Goal: Entertainment & Leisure: Browse casually

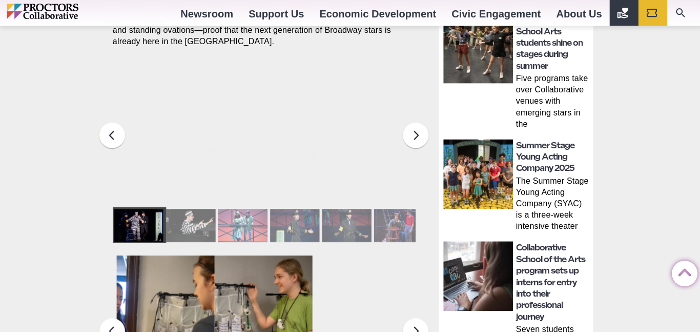
scroll to position [478, 0]
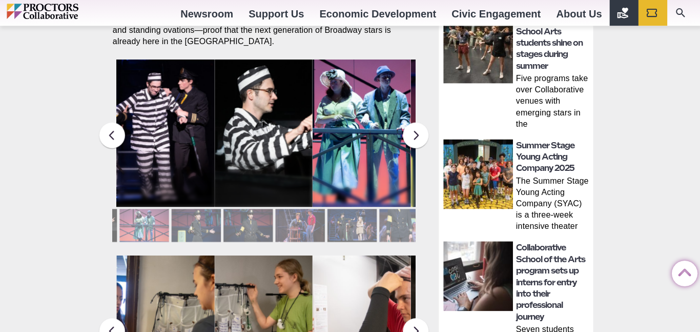
click at [318, 215] on div at bounding box center [298, 224] width 49 height 33
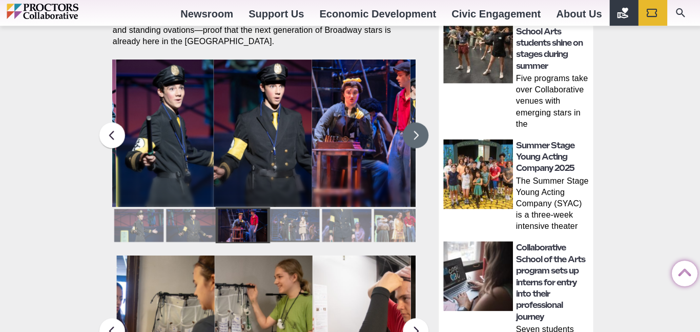
click at [414, 133] on button at bounding box center [414, 135] width 26 height 26
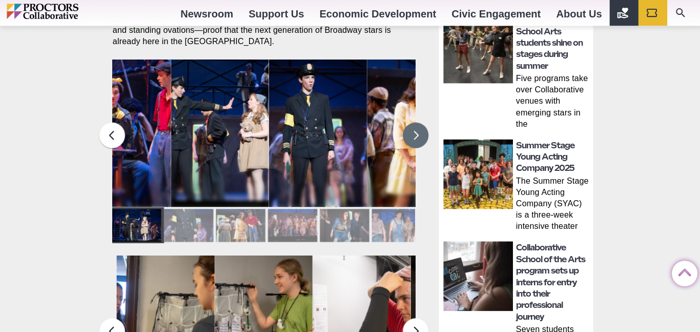
click at [245, 224] on div at bounding box center [239, 224] width 49 height 33
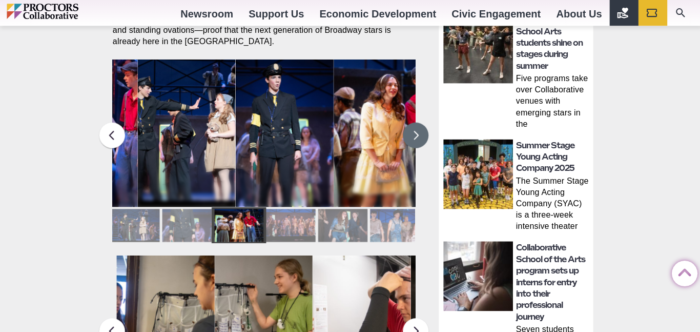
click at [366, 114] on figcaption "Students in the Collaborative School of the Arts Broadway Camp perform during a…" at bounding box center [382, 153] width 98 height 105
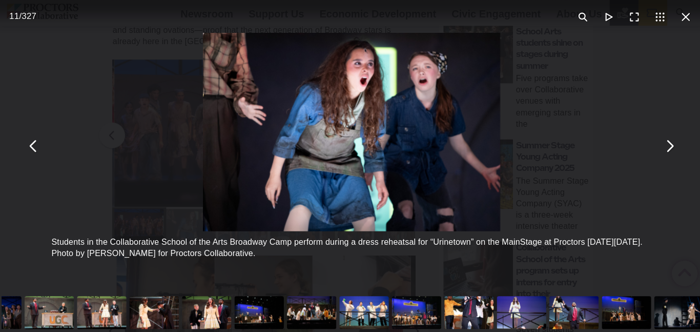
click at [203, 305] on div "You can close this modal content with the ESC key" at bounding box center [206, 311] width 52 height 41
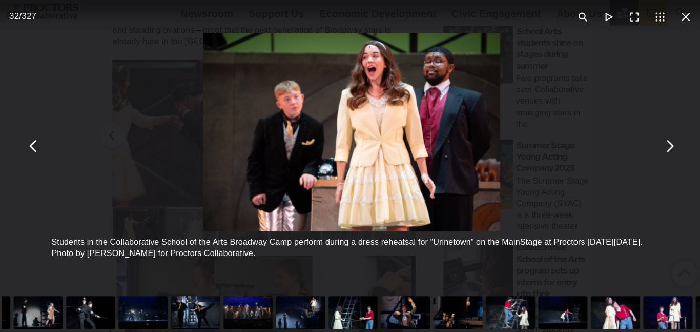
click at [358, 307] on div "You can close this modal content with the ESC key" at bounding box center [352, 311] width 52 height 41
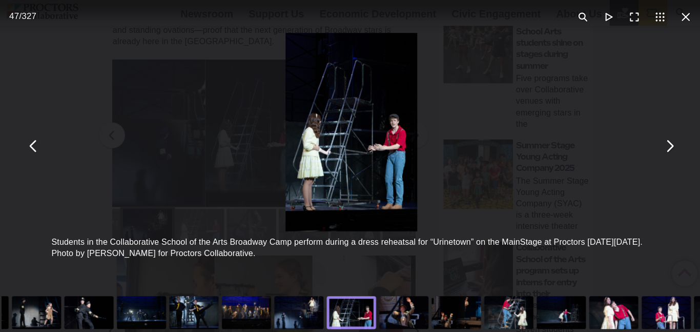
click at [446, 316] on div "You can close this modal content with the ESC key" at bounding box center [455, 311] width 52 height 41
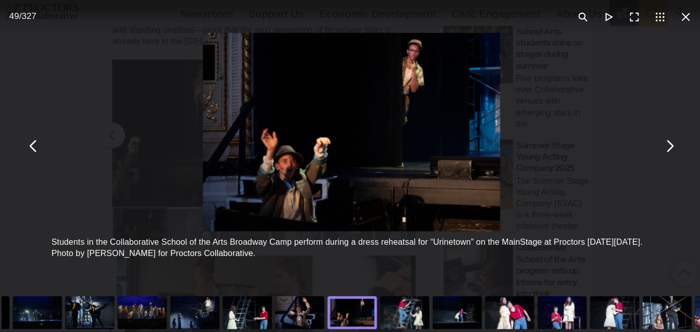
click at [407, 315] on div "You can close this modal content with the ESC key" at bounding box center [403, 311] width 52 height 41
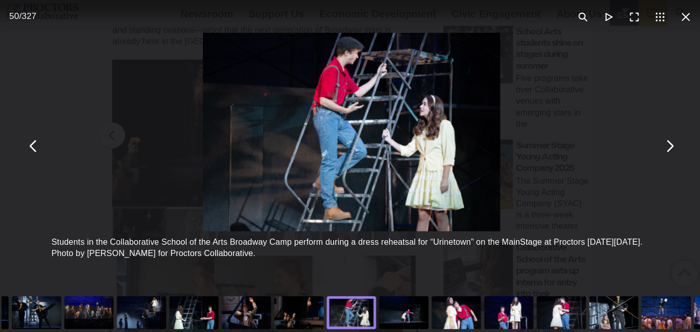
click at [400, 311] on div "You can close this modal content with the ESC key" at bounding box center [402, 311] width 52 height 41
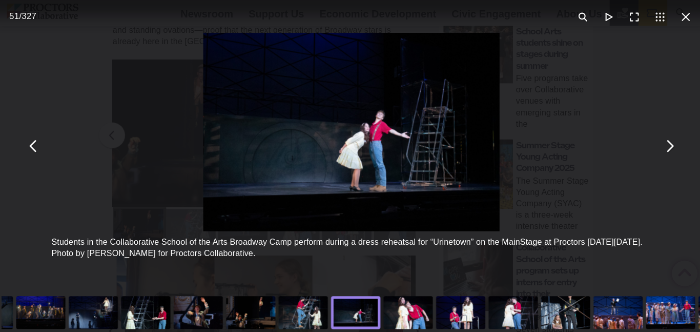
click at [408, 316] on div "You can close this modal content with the ESC key" at bounding box center [406, 311] width 52 height 41
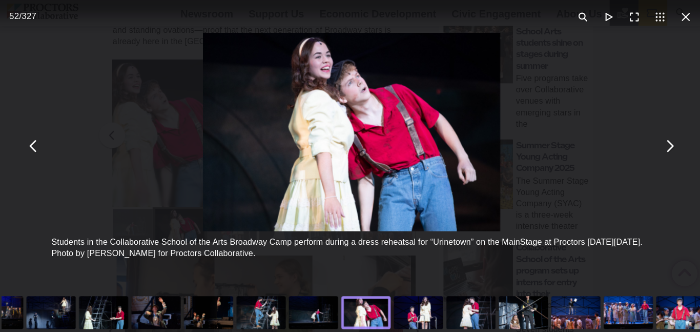
click at [422, 312] on div "You can close this modal content with the ESC key" at bounding box center [417, 311] width 52 height 41
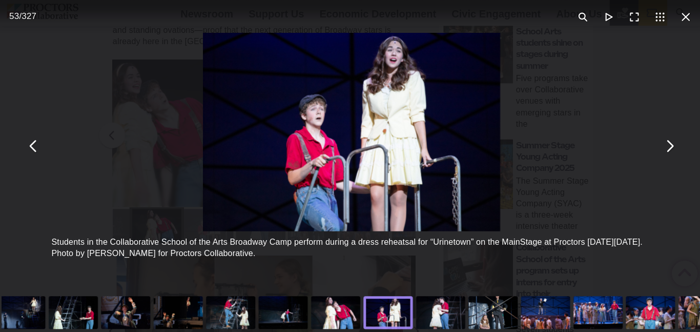
click at [434, 306] on div "You can close this modal content with the ESC key" at bounding box center [439, 311] width 52 height 41
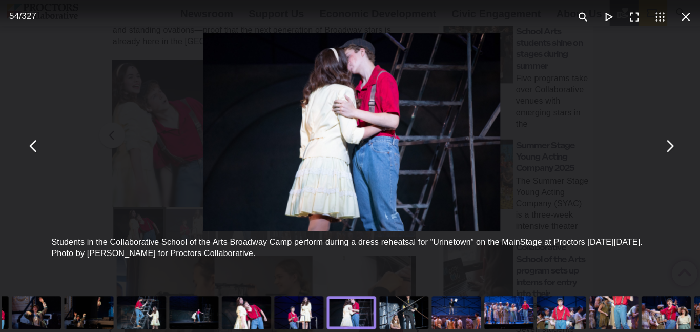
click at [400, 308] on div "You can close this modal content with the ESC key" at bounding box center [402, 311] width 52 height 41
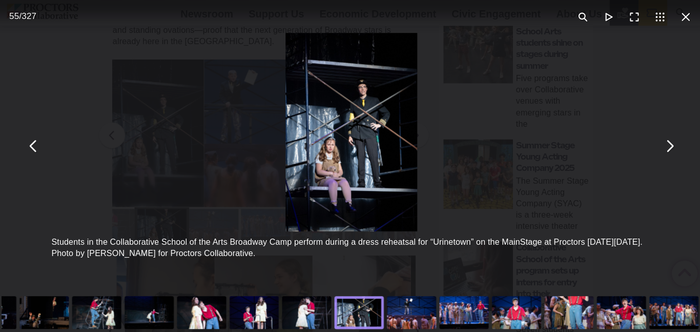
click at [304, 312] on div "You can close this modal content with the ESC key" at bounding box center [305, 311] width 52 height 41
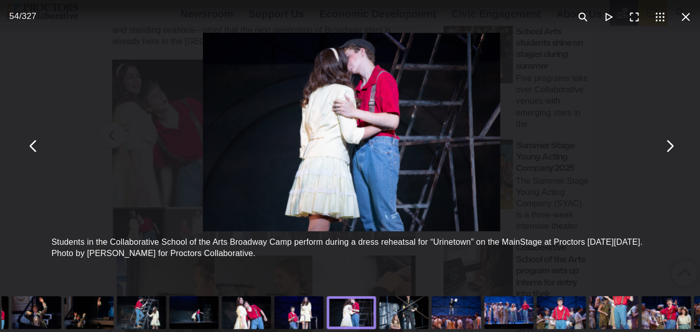
click at [403, 302] on div "You can close this modal content with the ESC key" at bounding box center [402, 311] width 52 height 41
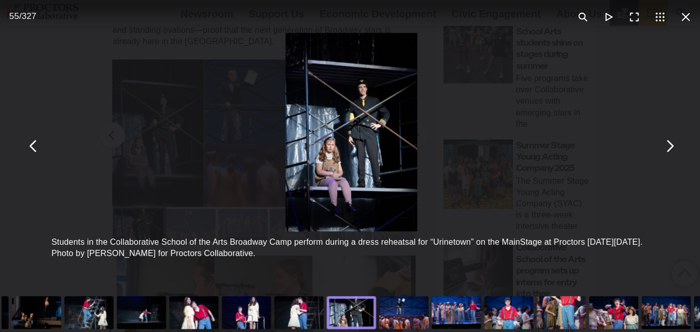
click at [398, 303] on div "You can close this modal content with the ESC key" at bounding box center [402, 311] width 52 height 41
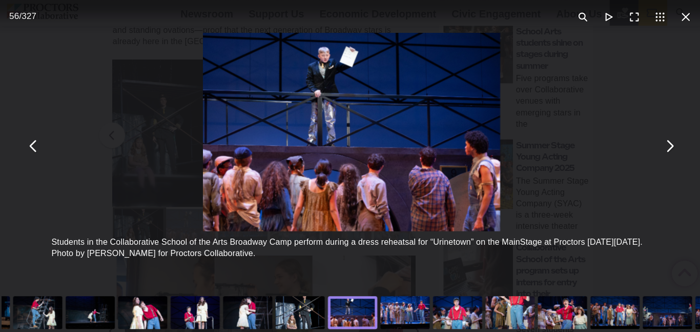
click at [405, 307] on div "You can close this modal content with the ESC key" at bounding box center [403, 311] width 52 height 41
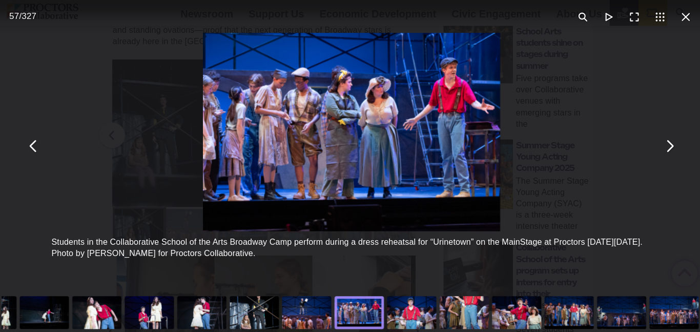
click at [419, 319] on div "You can close this modal content with the ESC key" at bounding box center [410, 311] width 52 height 41
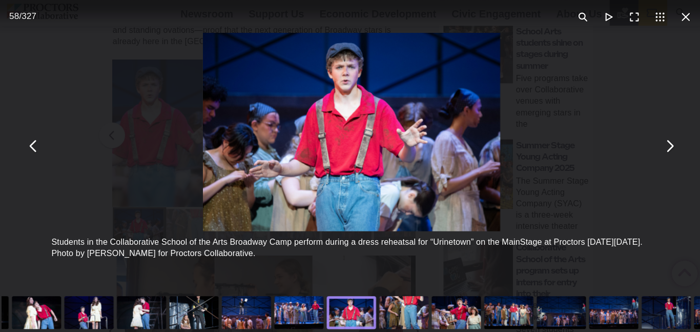
click at [406, 308] on div "You can close this modal content with the ESC key" at bounding box center [402, 311] width 52 height 41
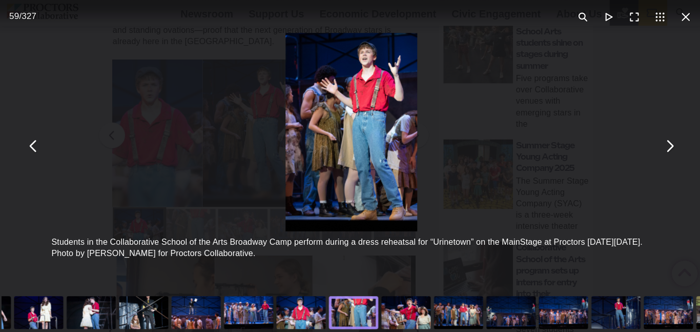
click at [409, 311] on div "You can close this modal content with the ESC key" at bounding box center [404, 311] width 52 height 41
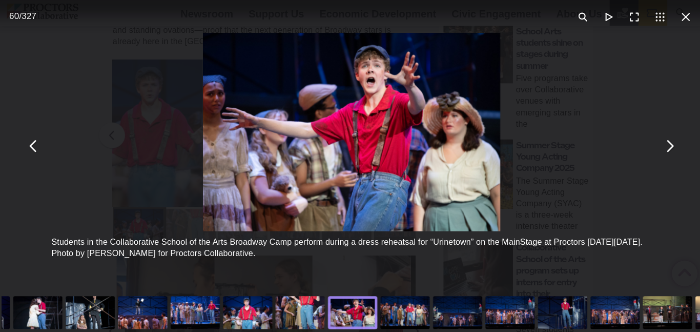
click at [399, 315] on div "You can close this modal content with the ESC key" at bounding box center [403, 311] width 52 height 41
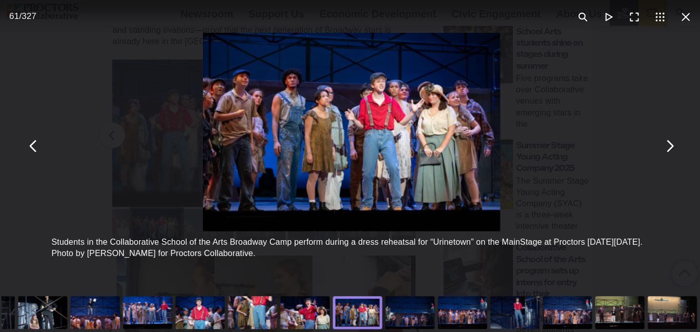
click at [410, 308] on div "You can close this modal content with the ESC key" at bounding box center [408, 311] width 52 height 41
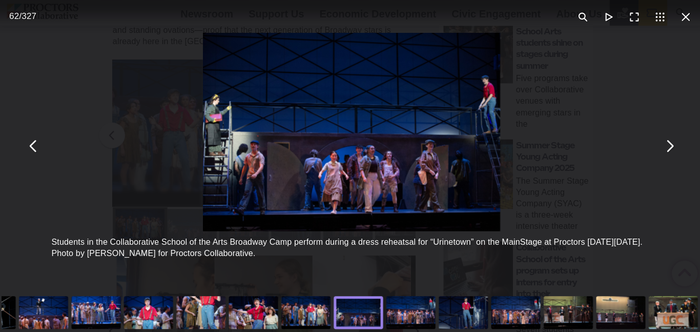
click at [410, 317] on div "You can close this modal content with the ESC key" at bounding box center [410, 311] width 52 height 41
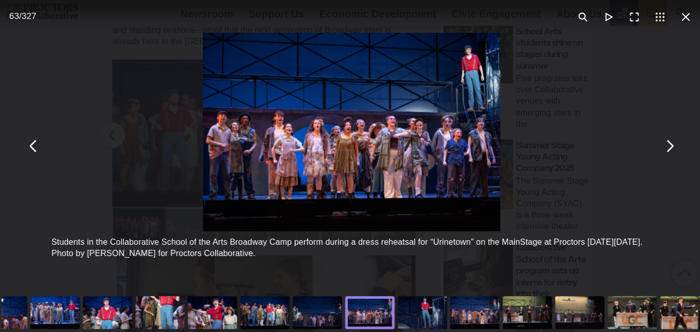
click at [423, 311] on div "You can close this modal content with the ESC key" at bounding box center [421, 311] width 52 height 41
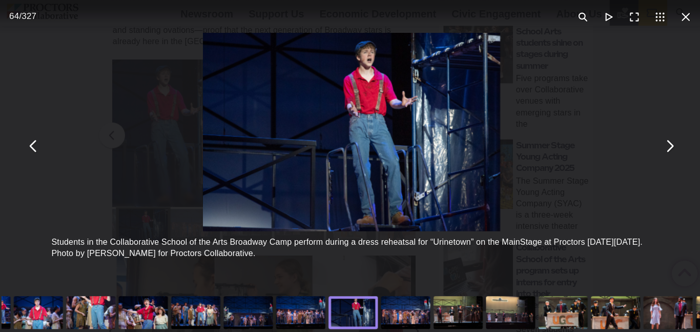
click at [404, 315] on div "You can close this modal content with the ESC key" at bounding box center [404, 311] width 52 height 41
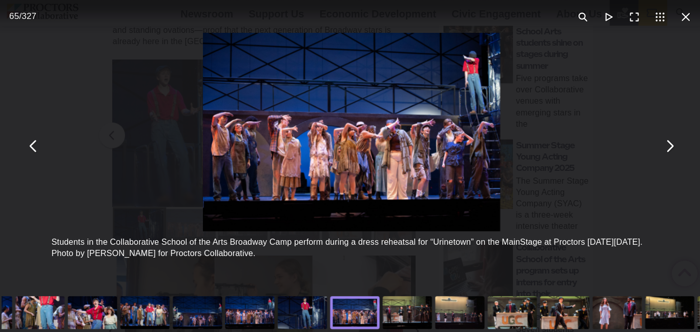
click at [409, 316] on div "You can close this modal content with the ESC key" at bounding box center [406, 311] width 52 height 41
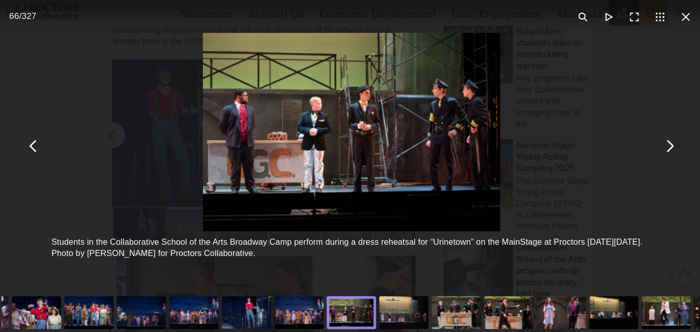
click at [407, 314] on div "You can close this modal content with the ESC key" at bounding box center [402, 311] width 52 height 41
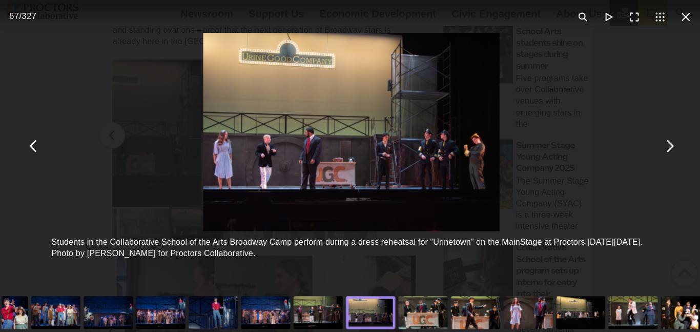
click at [416, 311] on div "You can close this modal content with the ESC key" at bounding box center [422, 311] width 52 height 41
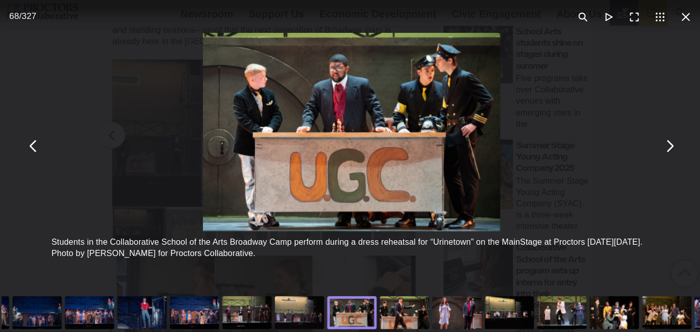
click at [404, 318] on div "You can close this modal content with the ESC key" at bounding box center [403, 311] width 52 height 41
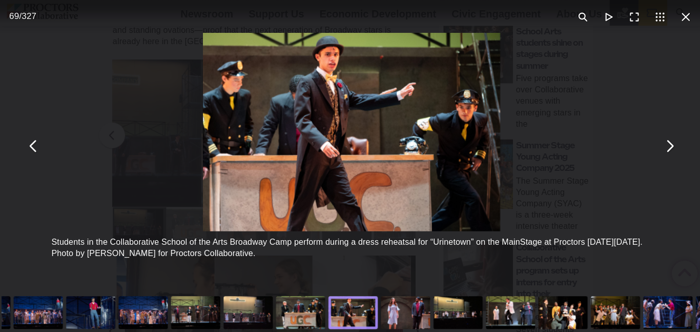
click at [409, 317] on div "You can close this modal content with the ESC key" at bounding box center [404, 311] width 52 height 41
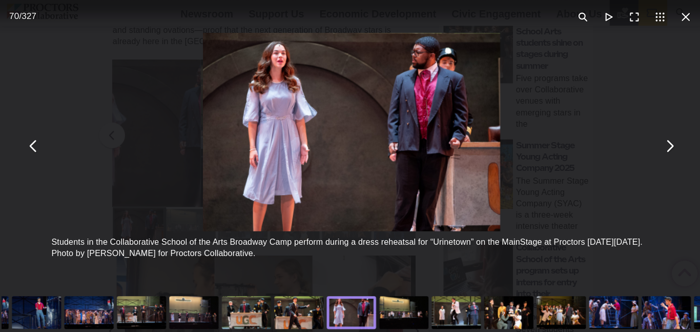
click at [409, 316] on div "You can close this modal content with the ESC key" at bounding box center [402, 311] width 52 height 41
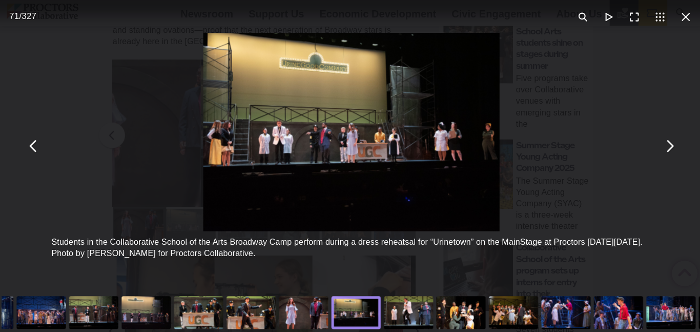
click at [411, 313] on div "You can close this modal content with the ESC key" at bounding box center [407, 311] width 52 height 41
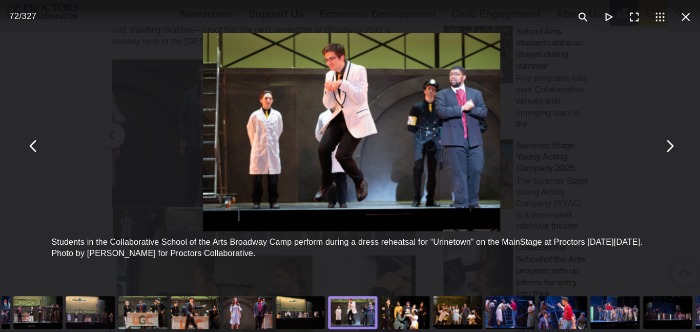
click at [407, 314] on div "You can close this modal content with the ESC key" at bounding box center [404, 311] width 52 height 41
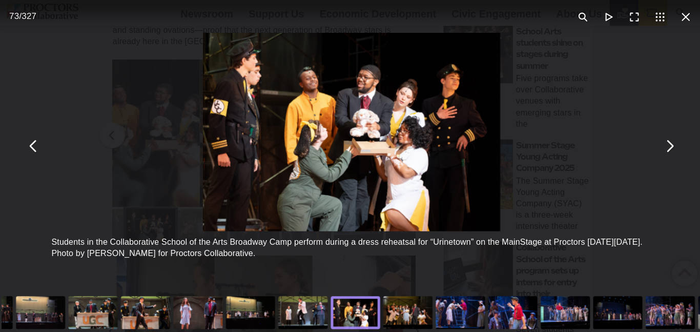
click at [397, 314] on div "You can close this modal content with the ESC key" at bounding box center [406, 311] width 52 height 41
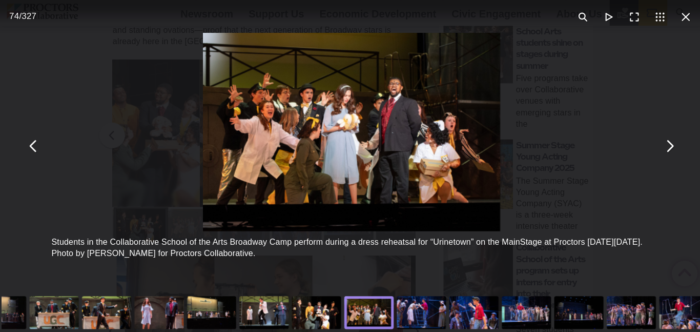
click at [414, 308] on div "You can close this modal content with the ESC key" at bounding box center [420, 311] width 52 height 41
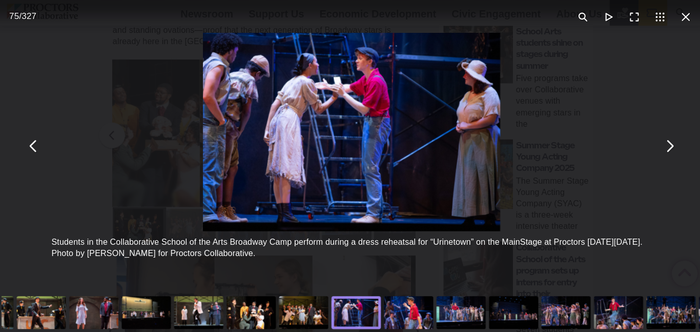
click at [411, 312] on div "You can close this modal content with the ESC key" at bounding box center [407, 311] width 52 height 41
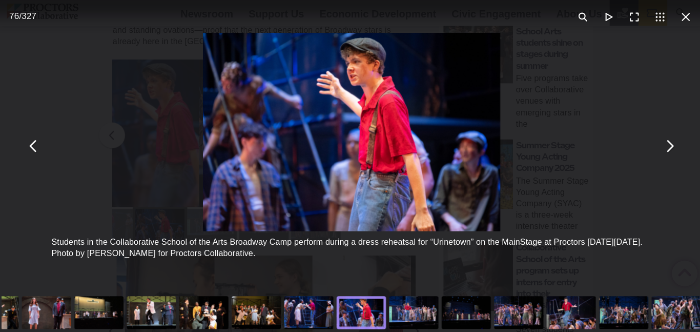
click at [412, 308] on div "You can close this modal content with the ESC key" at bounding box center [412, 311] width 52 height 41
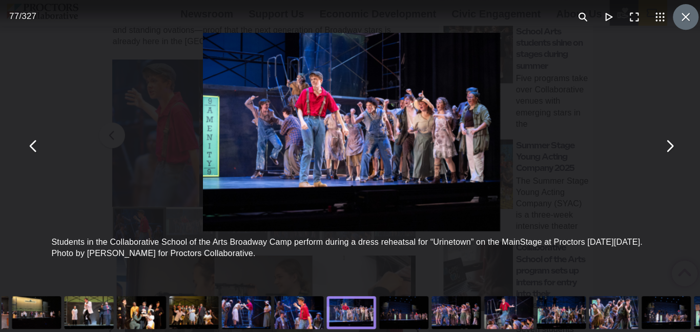
click at [685, 22] on button "You can close this modal content with the ESC key" at bounding box center [684, 17] width 26 height 26
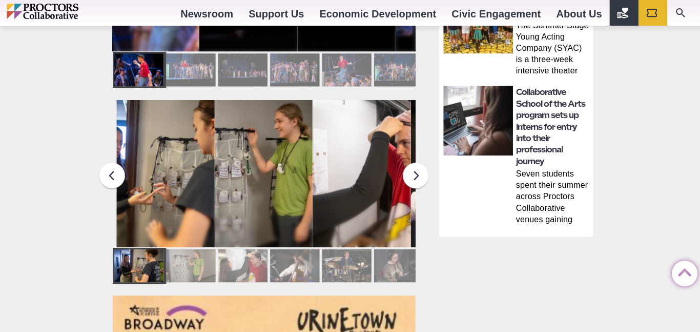
scroll to position [606, 0]
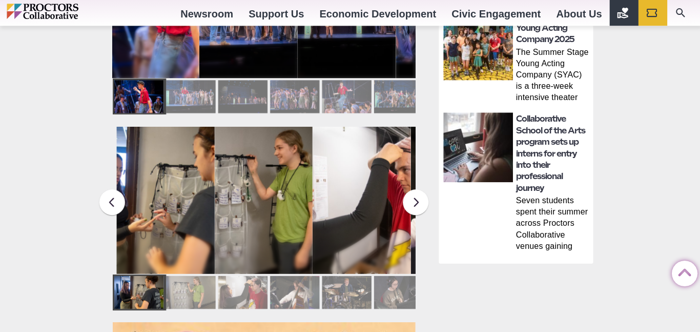
click at [280, 170] on figcaption "Production students rehearse for Broadway Camp’s production of “Urinetown” on t…" at bounding box center [263, 199] width 98 height 147
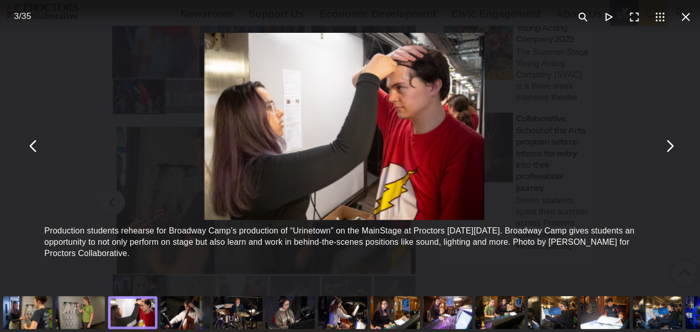
click at [177, 314] on div "You can close this modal content with the ESC key" at bounding box center [184, 311] width 52 height 41
